Goal: Task Accomplishment & Management: Manage account settings

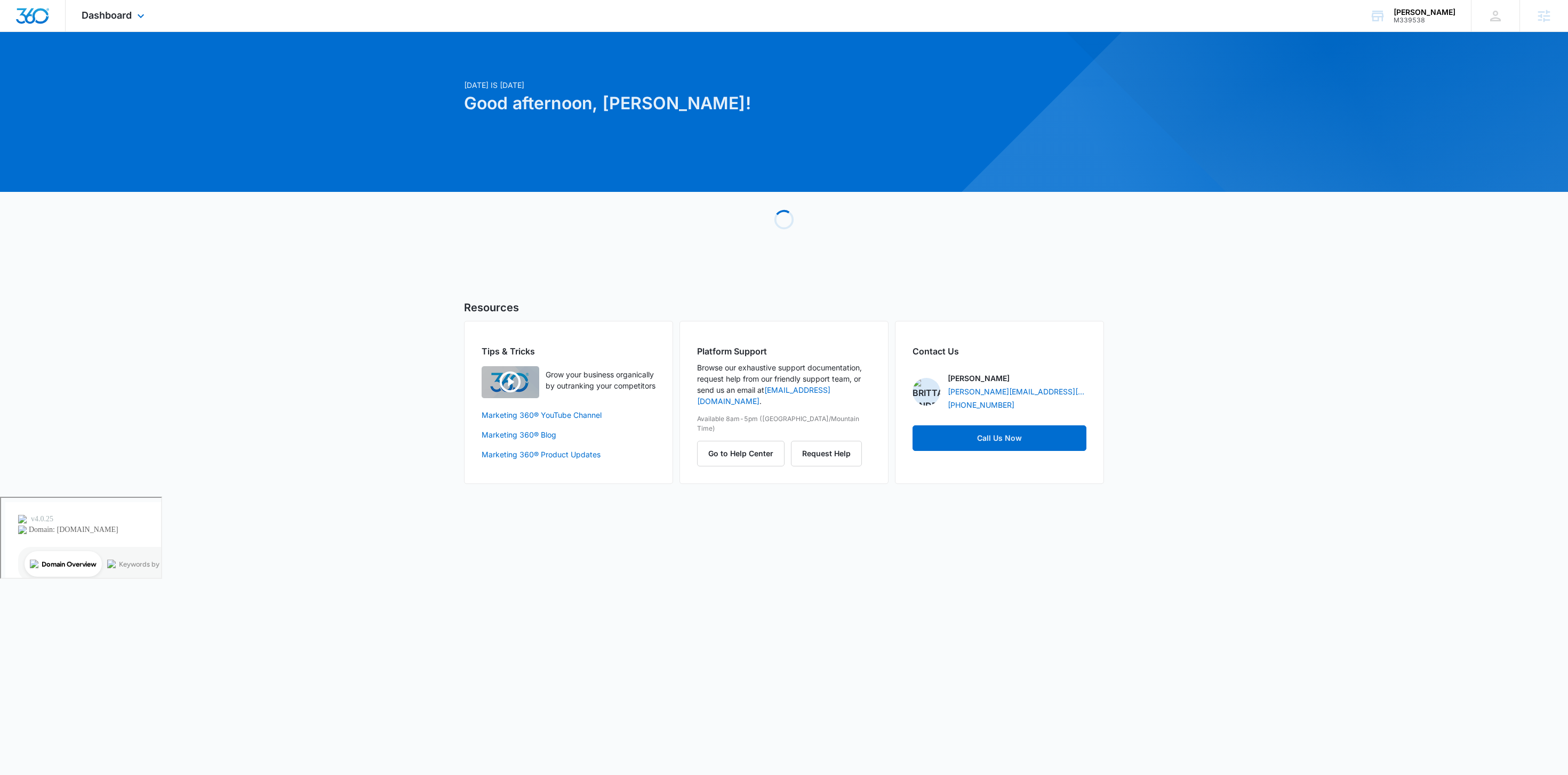
click at [131, 8] on div "Dashboard Apps Websites Forms CRM Email Social POS Content Ads Intelligence Fil…" at bounding box center [114, 15] width 97 height 31
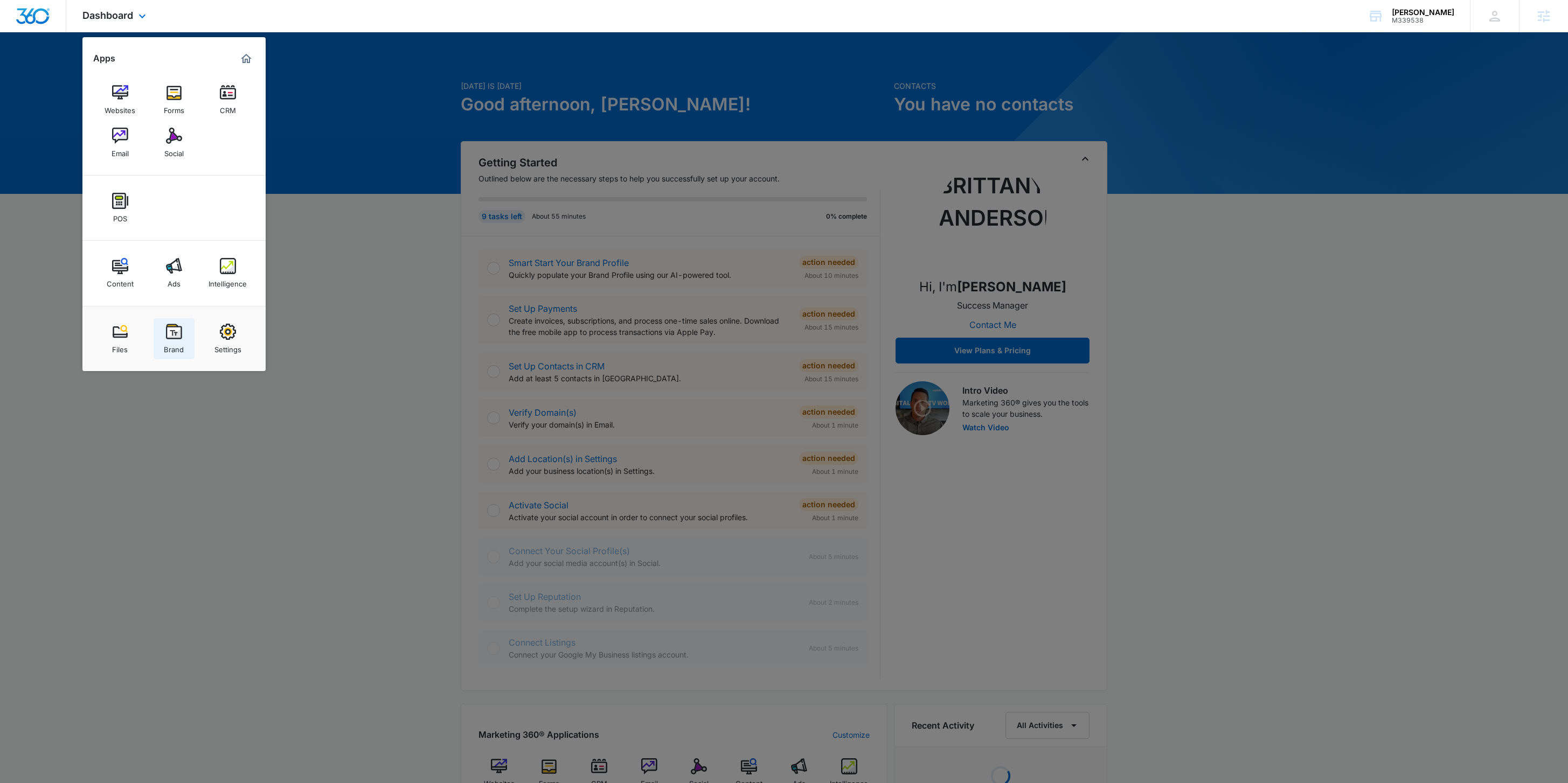
click at [171, 335] on img at bounding box center [174, 331] width 16 height 16
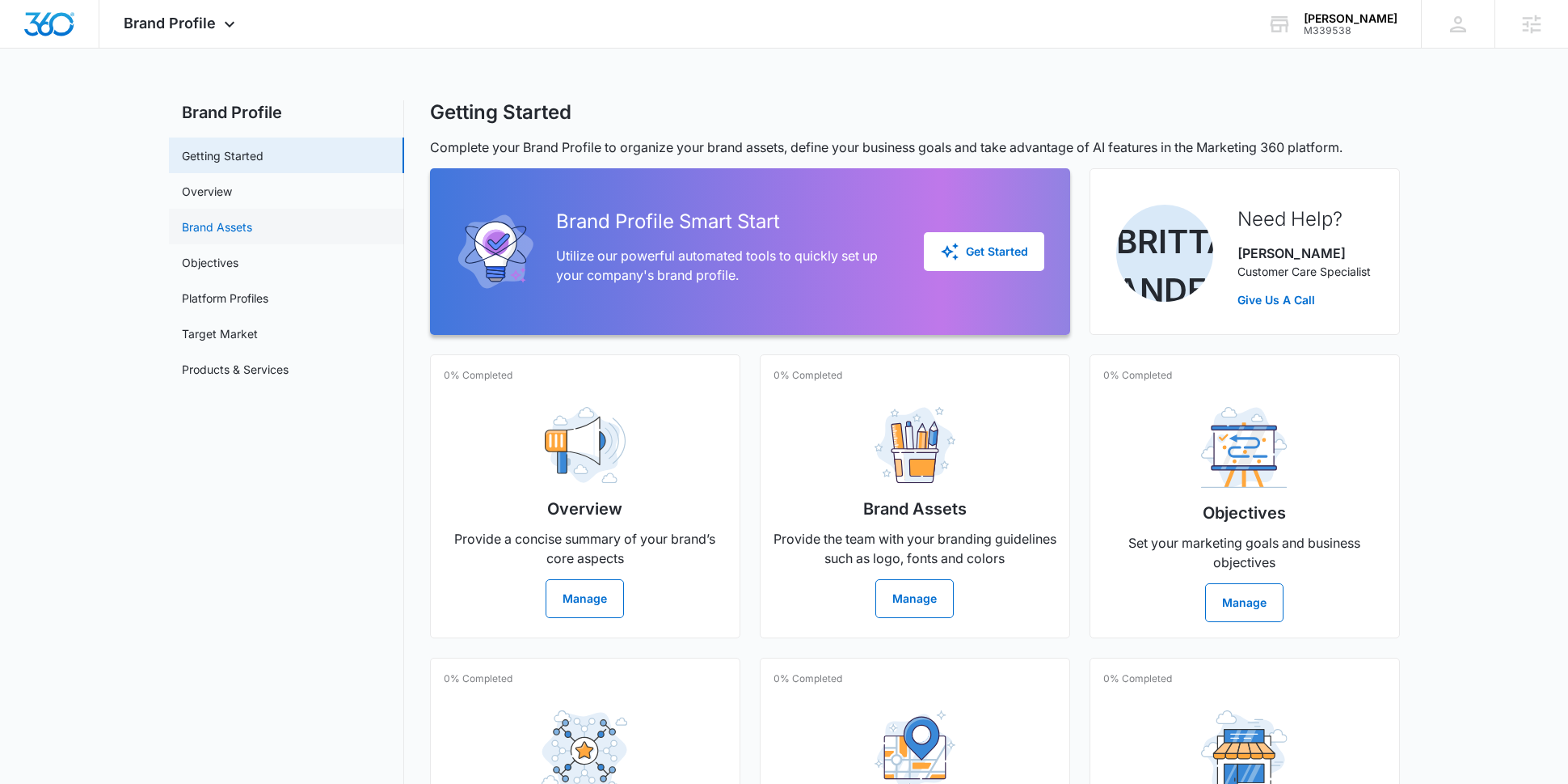
click at [252, 236] on link "Brand Assets" at bounding box center [216, 227] width 70 height 17
